Goal: Task Accomplishment & Management: Complete application form

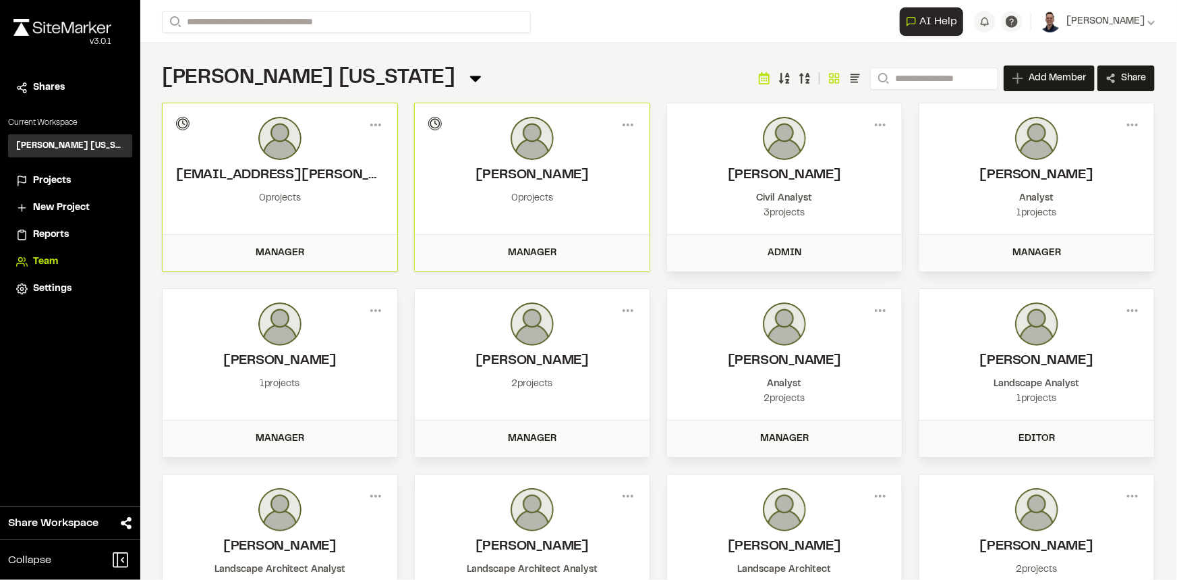
click at [74, 176] on div "Projects" at bounding box center [78, 180] width 91 height 15
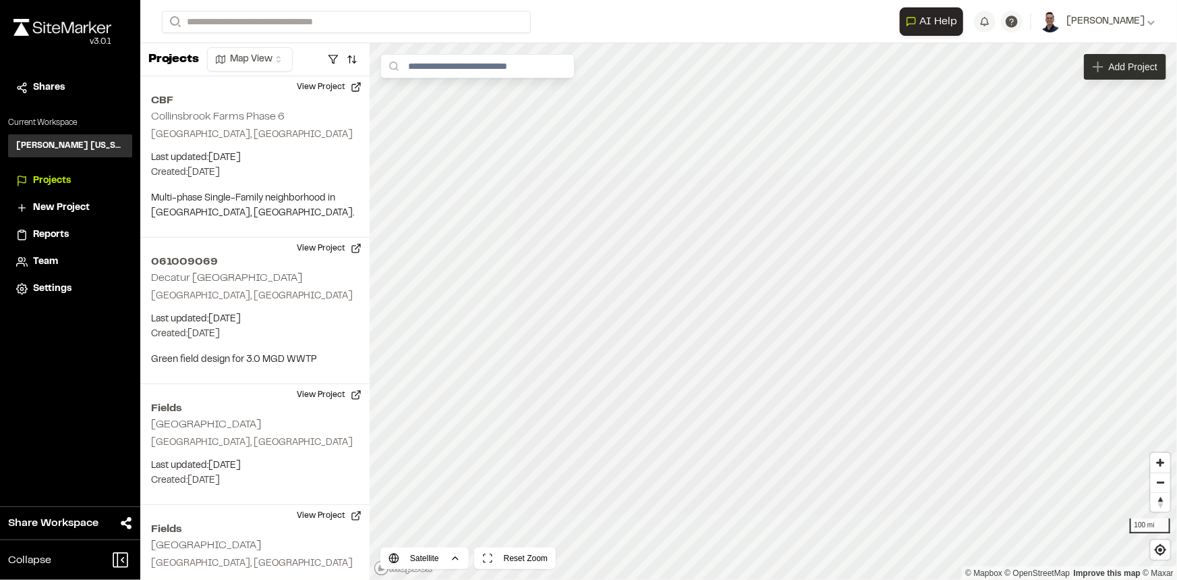
click at [1119, 66] on span "Add Project" at bounding box center [1133, 66] width 49 height 13
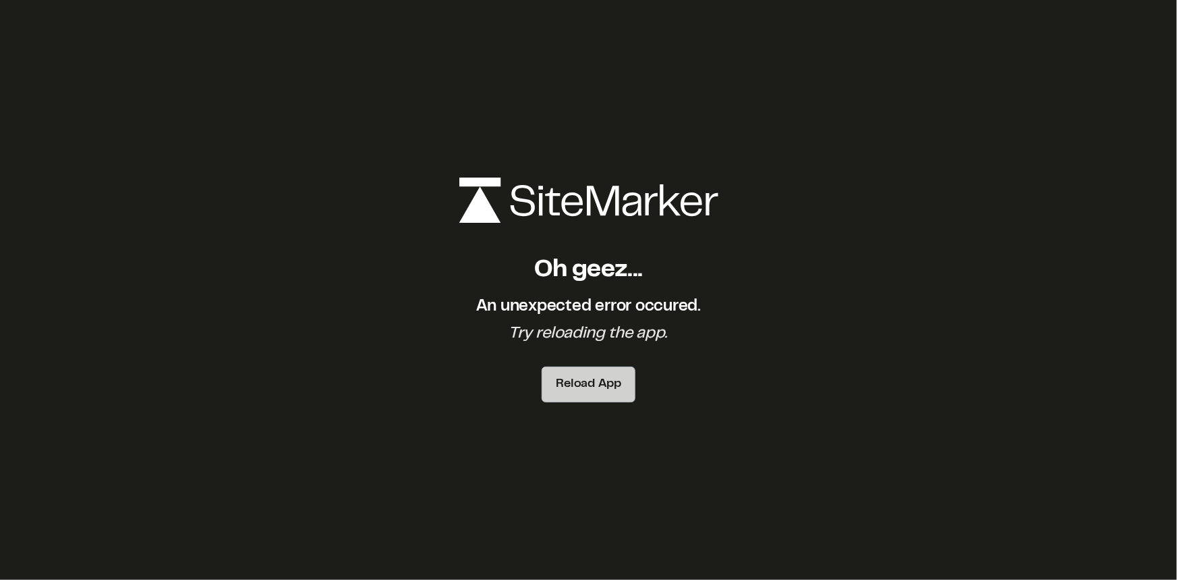
click at [584, 385] on button "Reload App" at bounding box center [588, 384] width 93 height 36
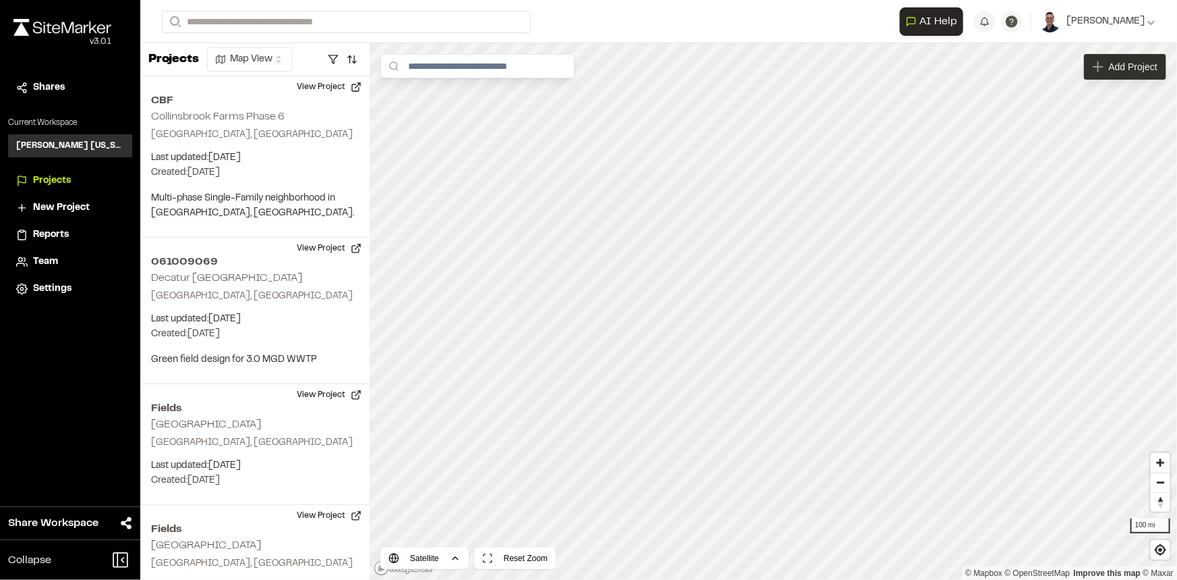
click at [1129, 65] on span "Add Project" at bounding box center [1133, 66] width 49 height 13
click at [1148, 71] on span "Add Project" at bounding box center [1133, 66] width 49 height 13
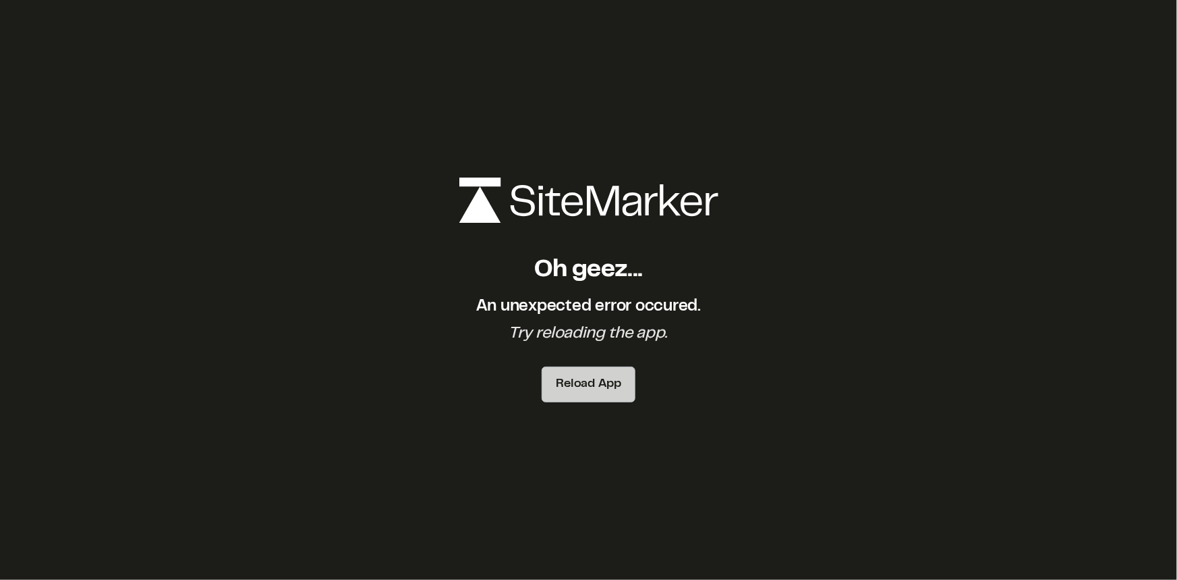
click at [626, 376] on button "Reload App" at bounding box center [588, 384] width 93 height 36
click at [603, 393] on button "Reload App" at bounding box center [588, 384] width 93 height 36
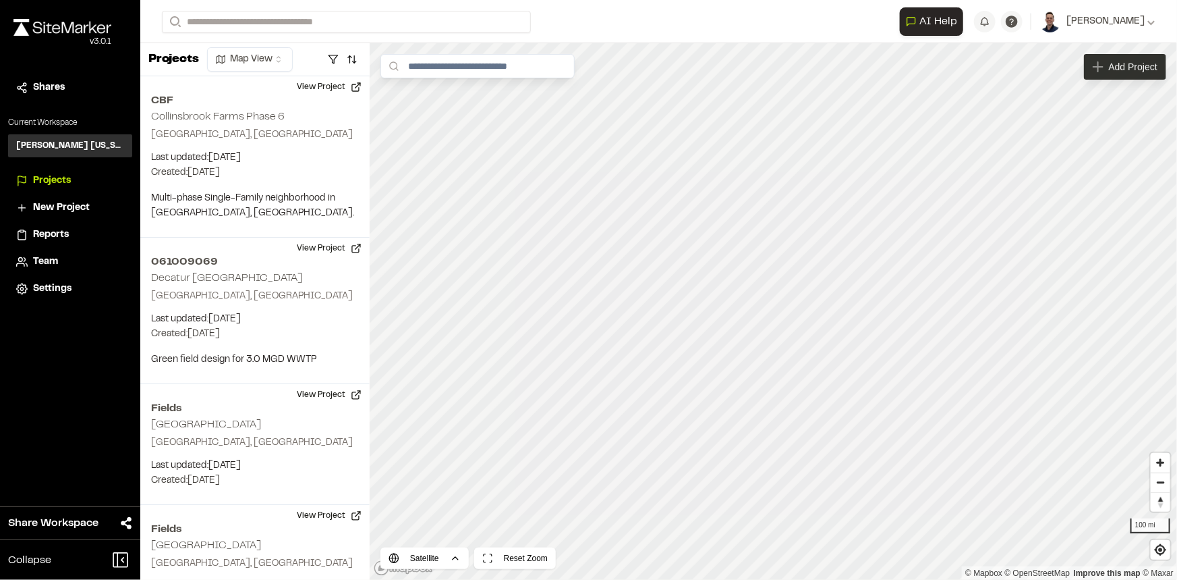
click at [1146, 74] on div "Add Project" at bounding box center [1125, 67] width 82 height 26
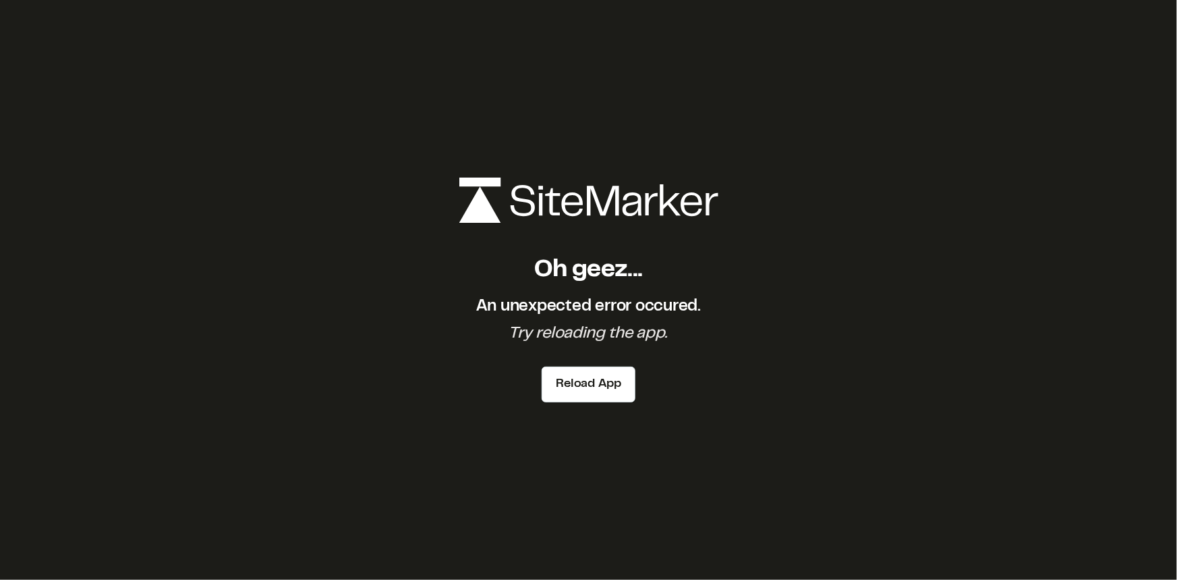
drag, startPoint x: 602, startPoint y: 391, endPoint x: 630, endPoint y: 435, distance: 52.2
click at [604, 391] on button "Reload App" at bounding box center [588, 384] width 93 height 36
click at [482, 74] on div "Oh geez... An unexpected error occured. Try reloading the app. Reload App" at bounding box center [588, 290] width 1177 height 580
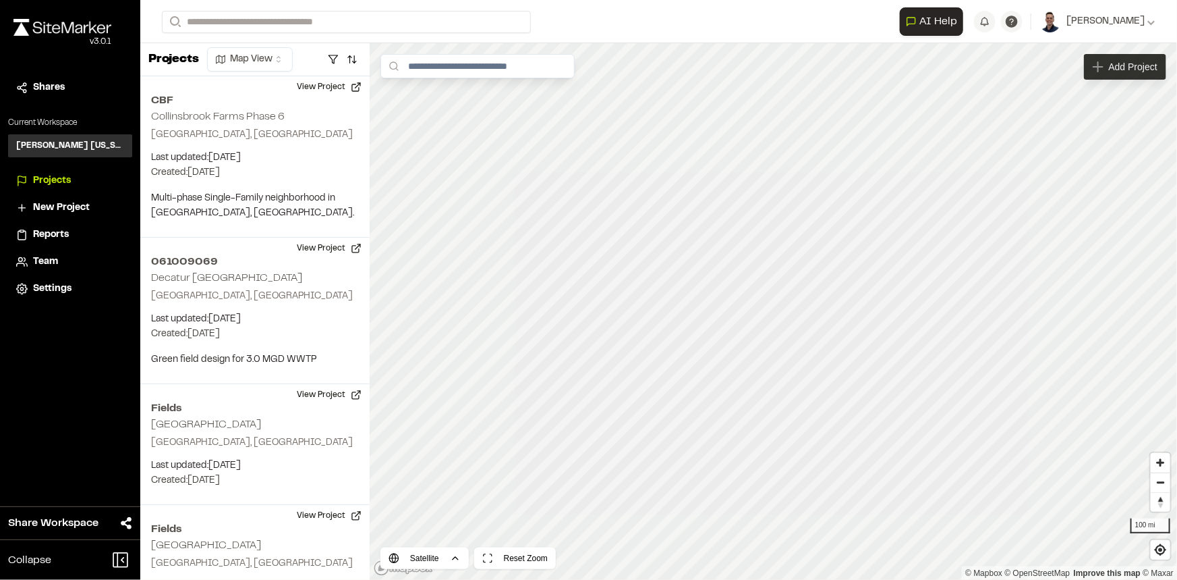
click at [1121, 74] on div "Add Project" at bounding box center [1125, 67] width 82 height 26
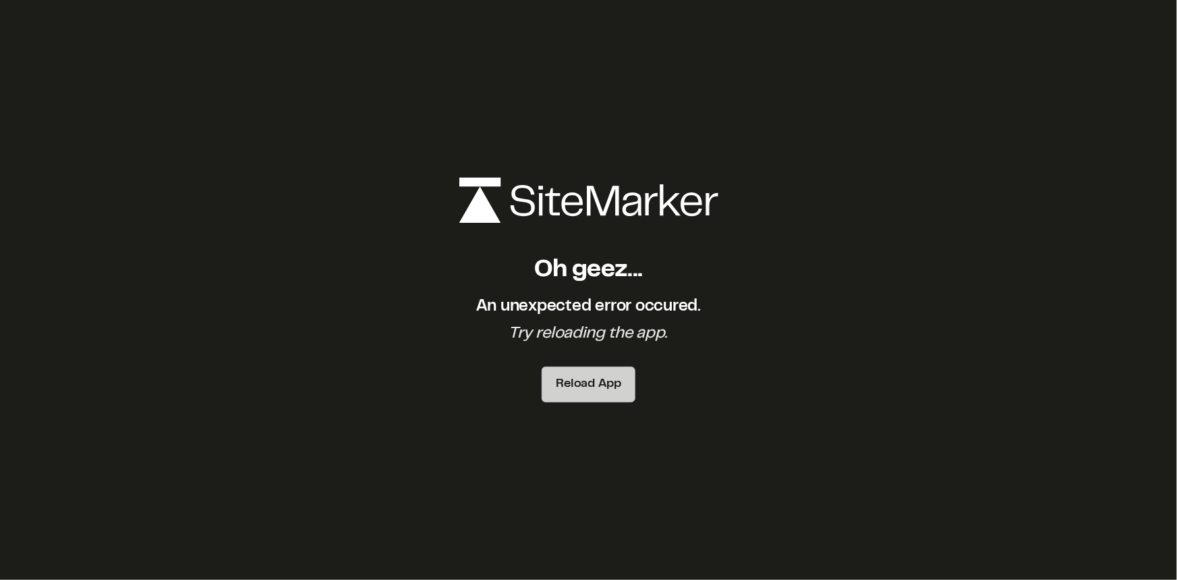
drag, startPoint x: 567, startPoint y: 381, endPoint x: 573, endPoint y: 385, distance: 7.3
click at [572, 381] on button "Reload App" at bounding box center [588, 384] width 93 height 36
click at [586, 384] on button "Reload App" at bounding box center [588, 384] width 93 height 36
drag, startPoint x: 353, startPoint y: 95, endPoint x: 354, endPoint y: 80, distance: 14.9
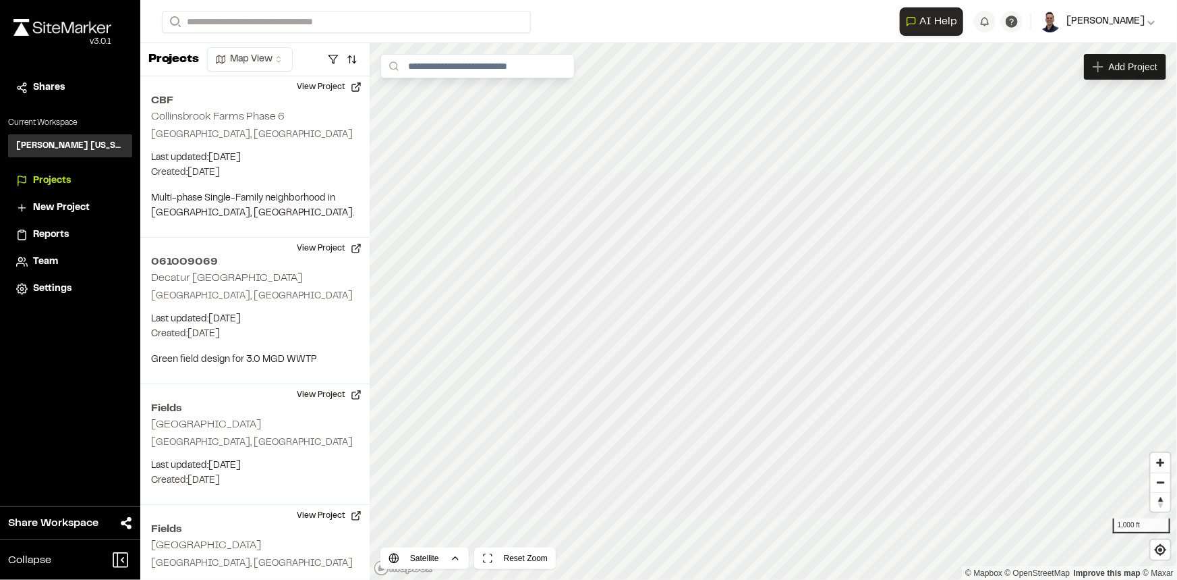
click at [1137, 25] on span "[PERSON_NAME]" at bounding box center [1106, 21] width 78 height 15
click at [1088, 121] on link "Sign Out" at bounding box center [1096, 125] width 117 height 20
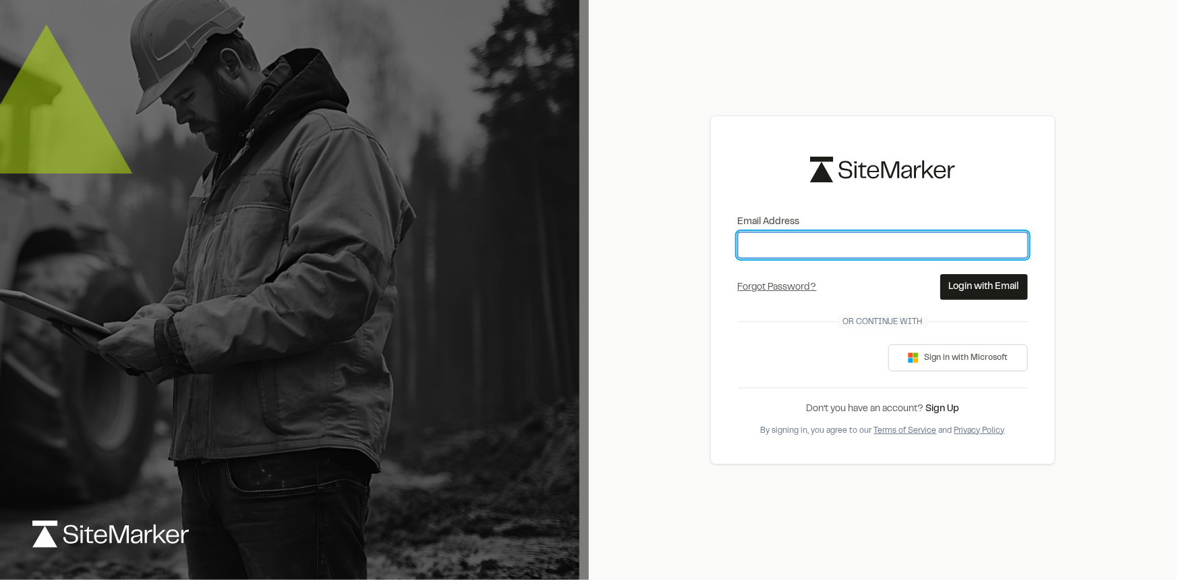
click at [1001, 244] on input "Email Address" at bounding box center [883, 245] width 290 height 26
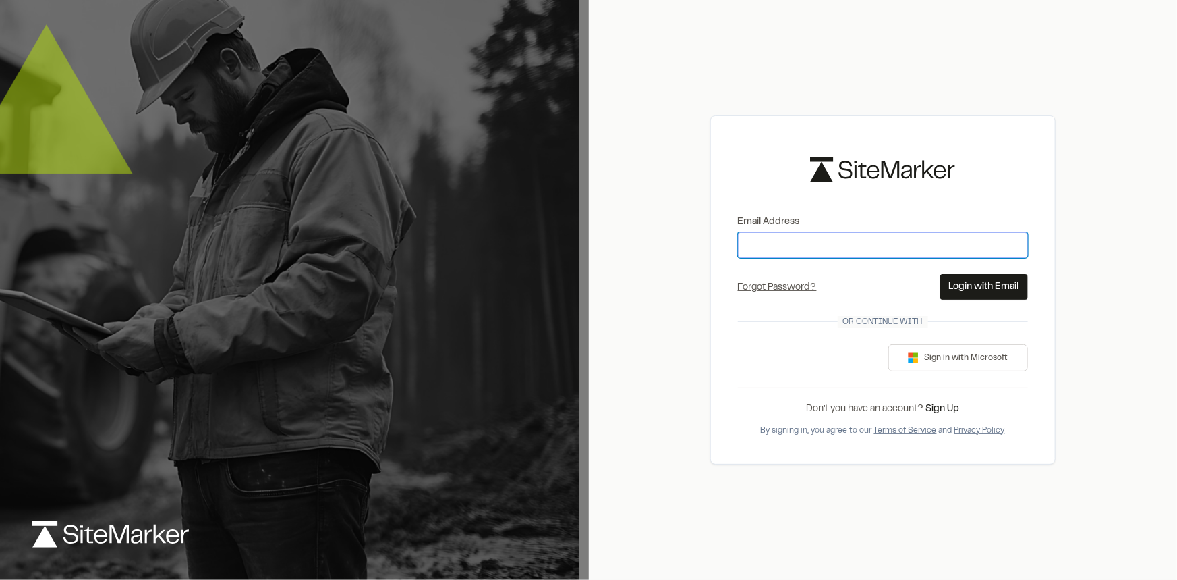
click at [972, 247] on input "Email Address" at bounding box center [883, 245] width 290 height 26
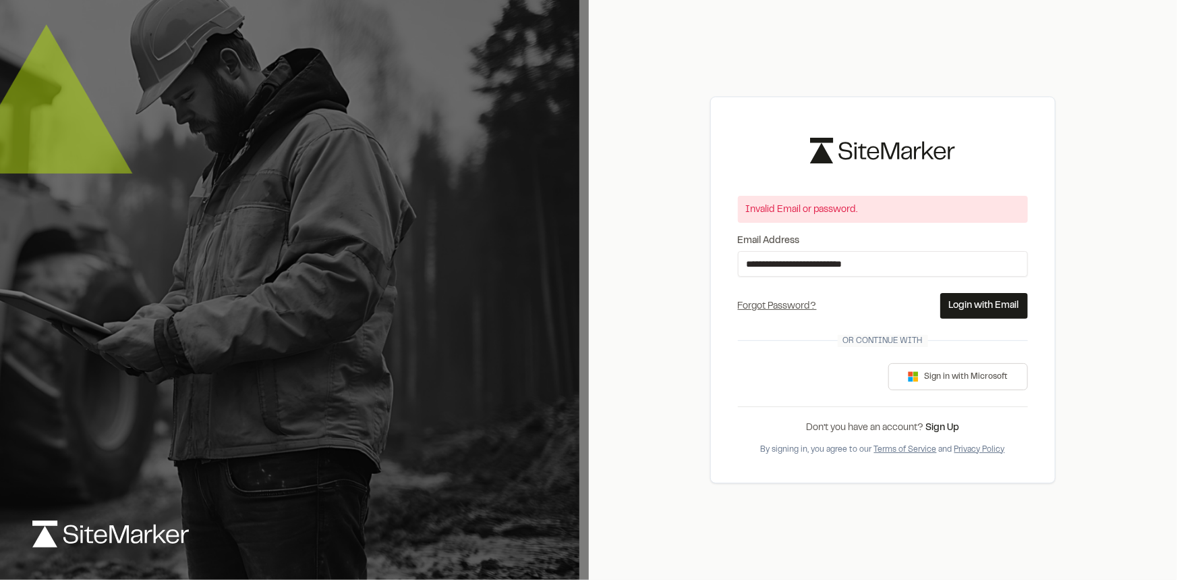
click at [976, 304] on button "Login with Email" at bounding box center [985, 306] width 88 height 26
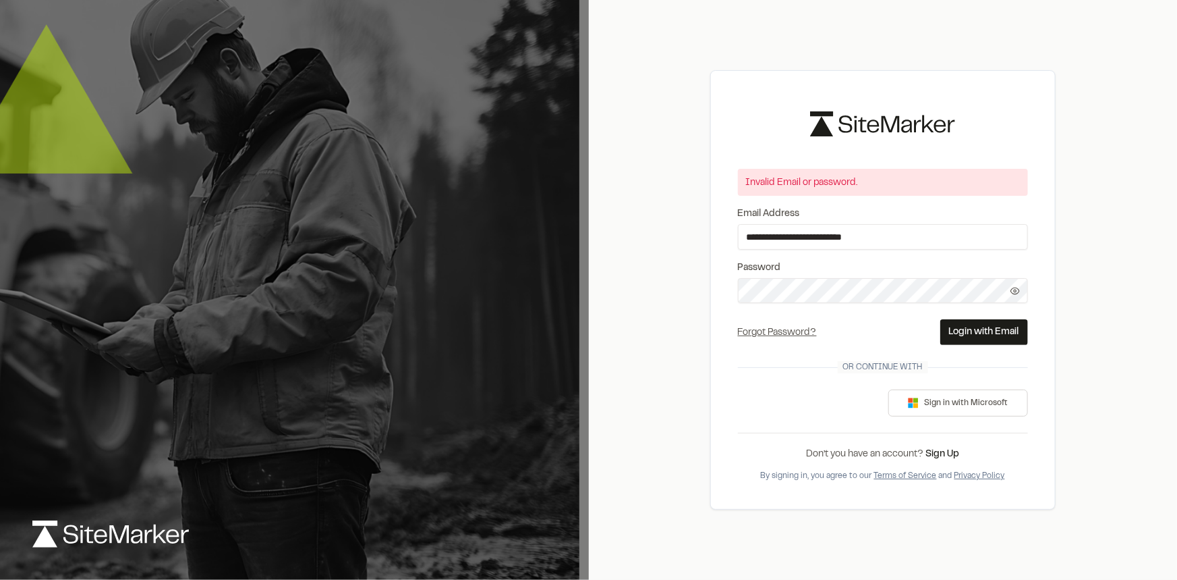
click at [1013, 290] on icon at bounding box center [1015, 290] width 9 height 9
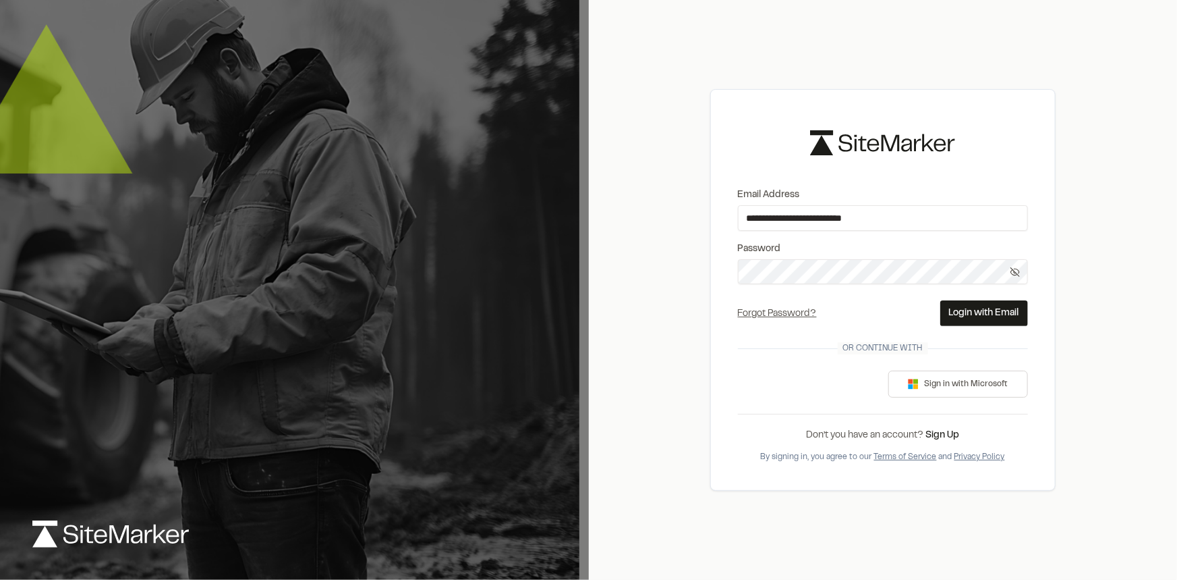
click at [986, 311] on button "Login with Email" at bounding box center [985, 313] width 88 height 26
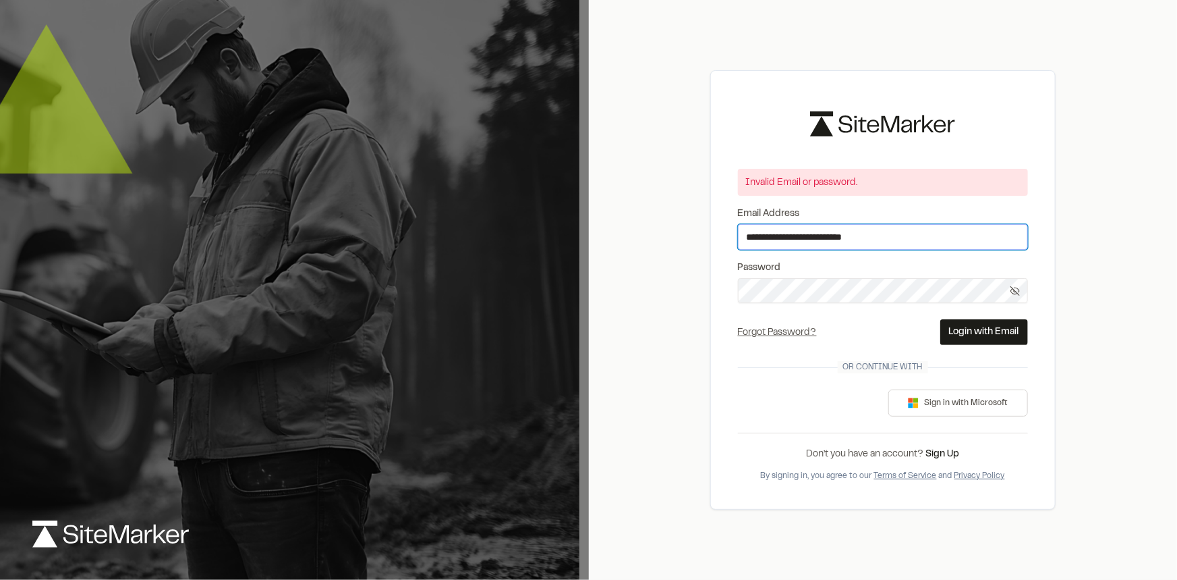
click at [797, 235] on input "**********" at bounding box center [883, 237] width 290 height 26
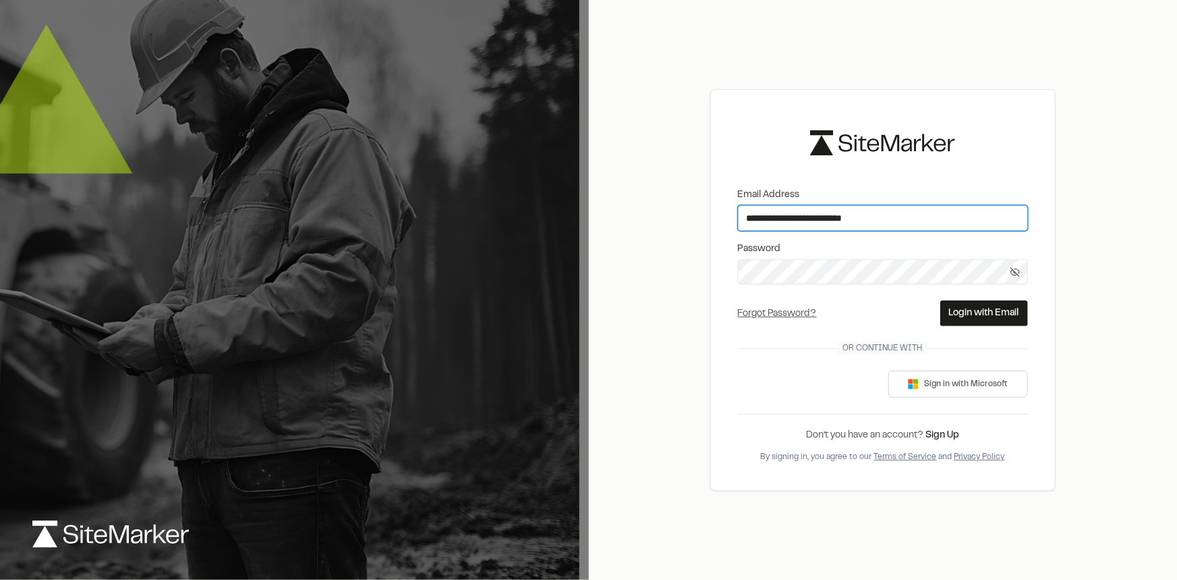
type input "**********"
click at [972, 313] on button "Login with Email" at bounding box center [985, 313] width 88 height 26
